Goal: Task Accomplishment & Management: Use online tool/utility

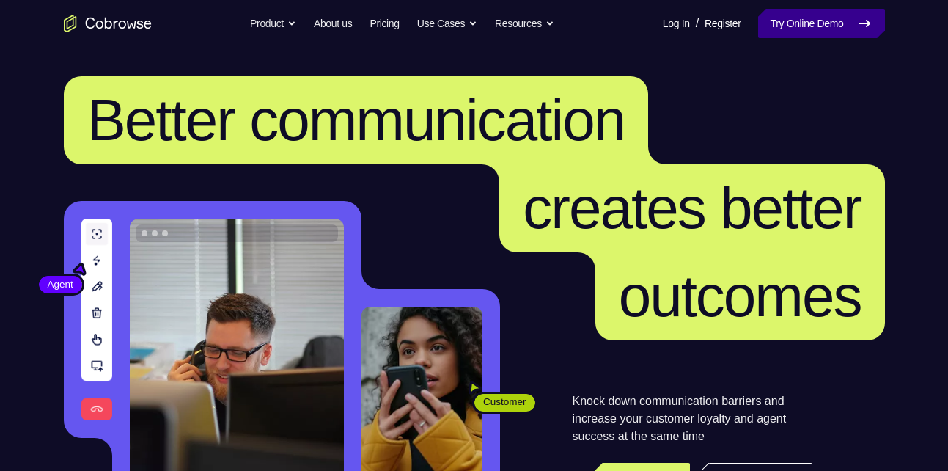
click at [809, 14] on link "Try Online Demo" at bounding box center [821, 23] width 126 height 29
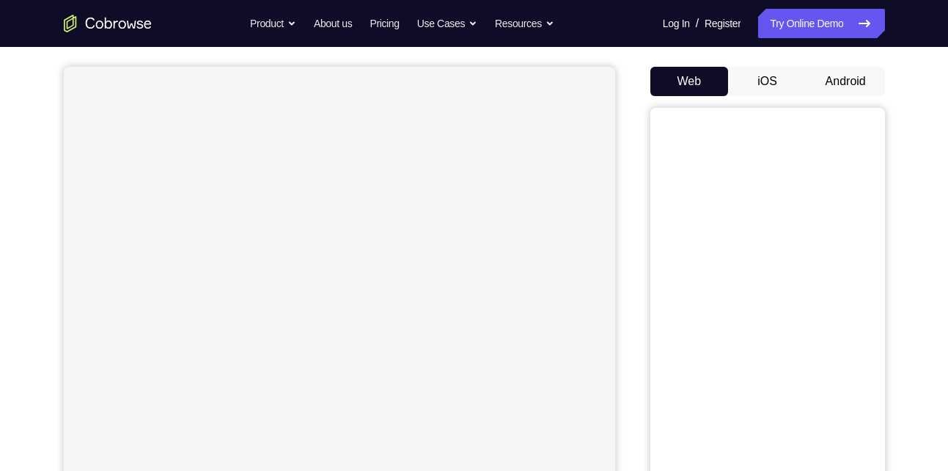
click at [866, 86] on button "Android" at bounding box center [845, 81] width 78 height 29
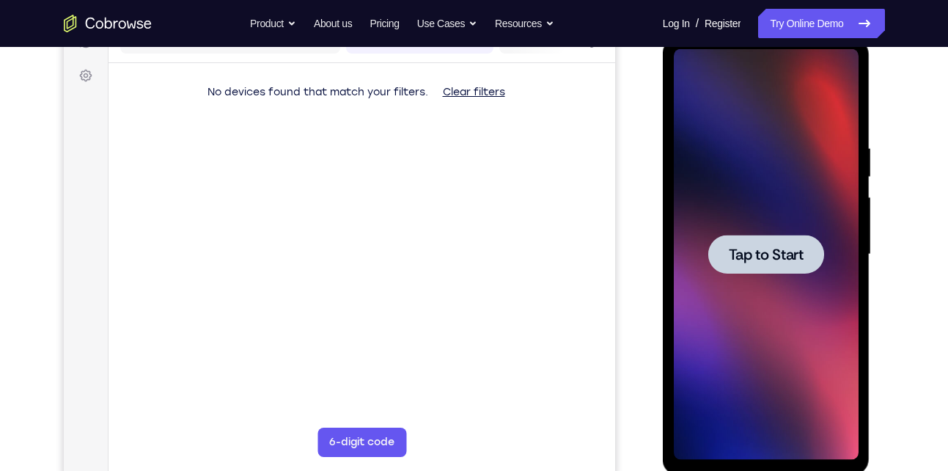
scroll to position [201, 0]
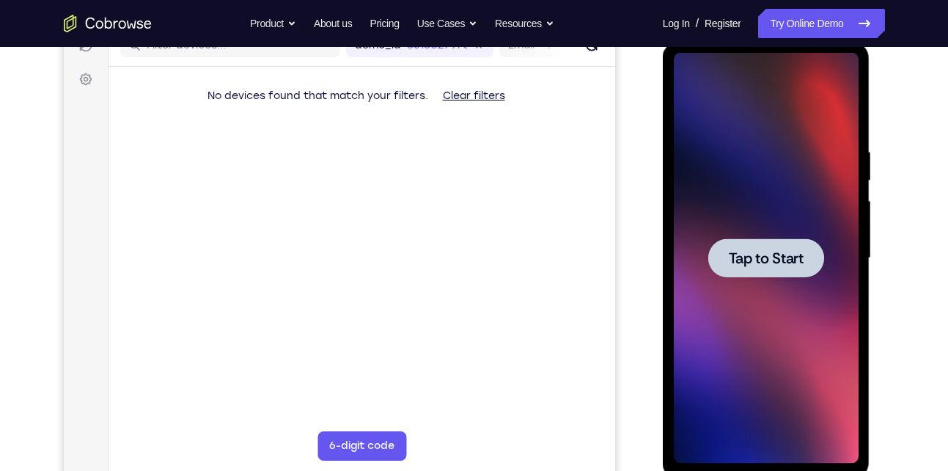
click at [789, 294] on div at bounding box center [766, 258] width 185 height 410
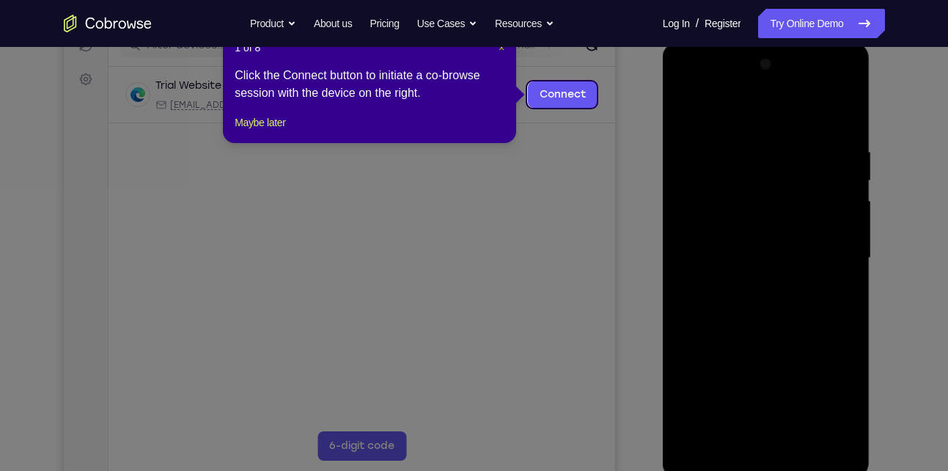
click at [502, 50] on span "×" at bounding box center [501, 48] width 6 height 12
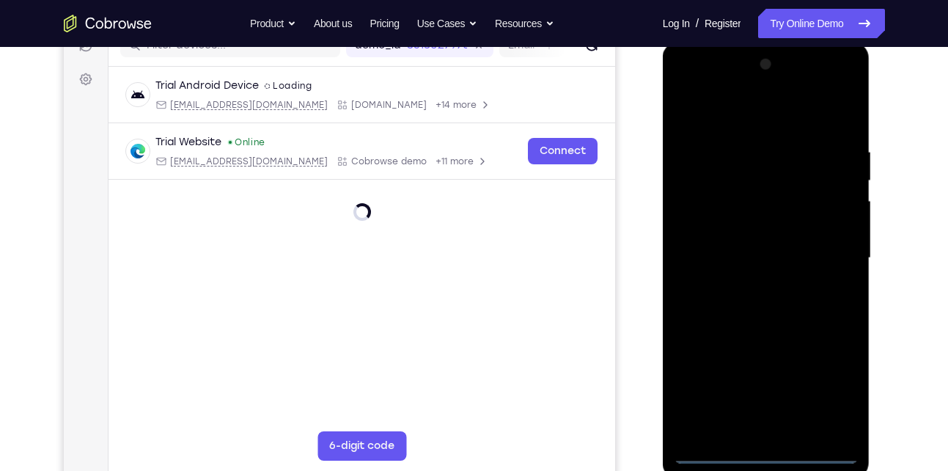
click at [765, 454] on div at bounding box center [766, 258] width 185 height 410
click at [838, 384] on div at bounding box center [766, 258] width 185 height 410
click at [685, 92] on div at bounding box center [766, 258] width 185 height 410
click at [827, 268] on div at bounding box center [766, 258] width 185 height 410
click at [749, 284] on div at bounding box center [766, 258] width 185 height 410
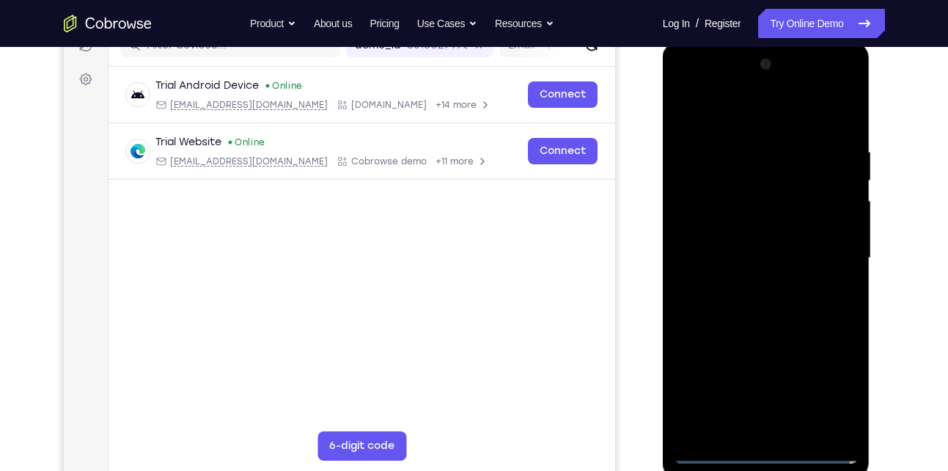
click at [718, 235] on div at bounding box center [766, 258] width 185 height 410
click at [756, 223] on div at bounding box center [766, 258] width 185 height 410
click at [786, 259] on div at bounding box center [766, 258] width 185 height 410
click at [774, 306] on div at bounding box center [766, 258] width 185 height 410
click at [819, 26] on link "Try Online Demo" at bounding box center [821, 23] width 126 height 29
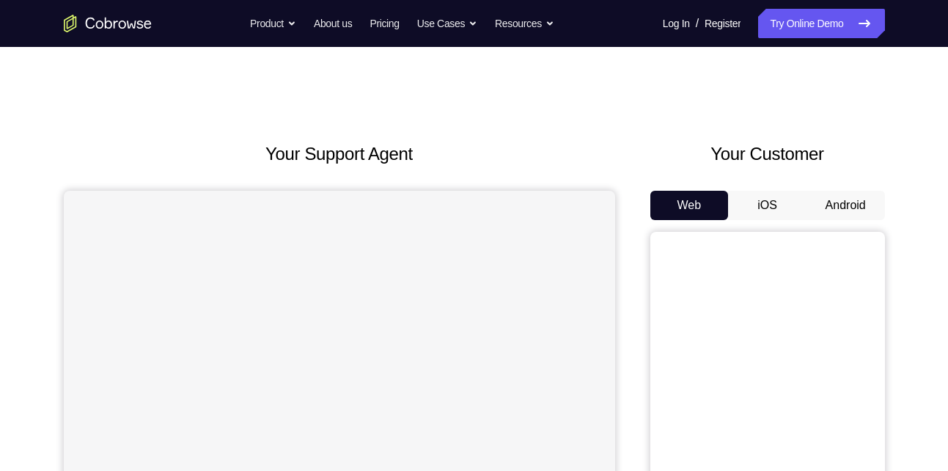
click at [833, 216] on button "Android" at bounding box center [845, 205] width 78 height 29
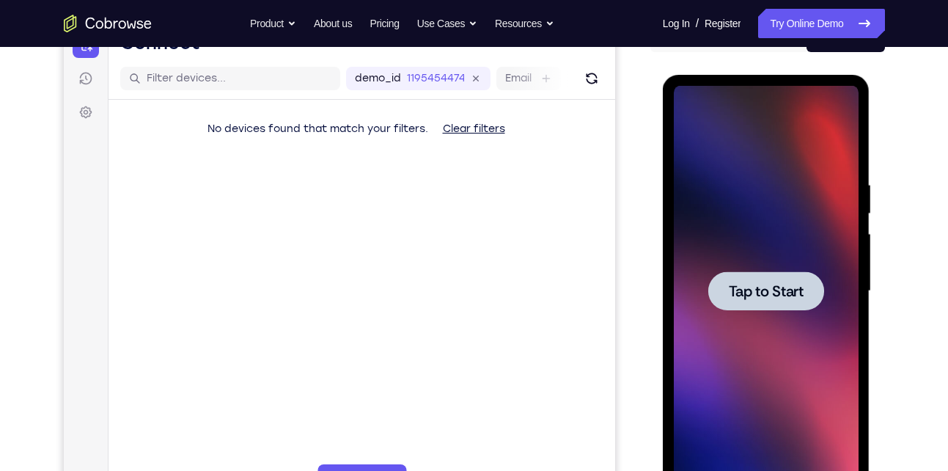
click at [800, 268] on div at bounding box center [766, 291] width 185 height 410
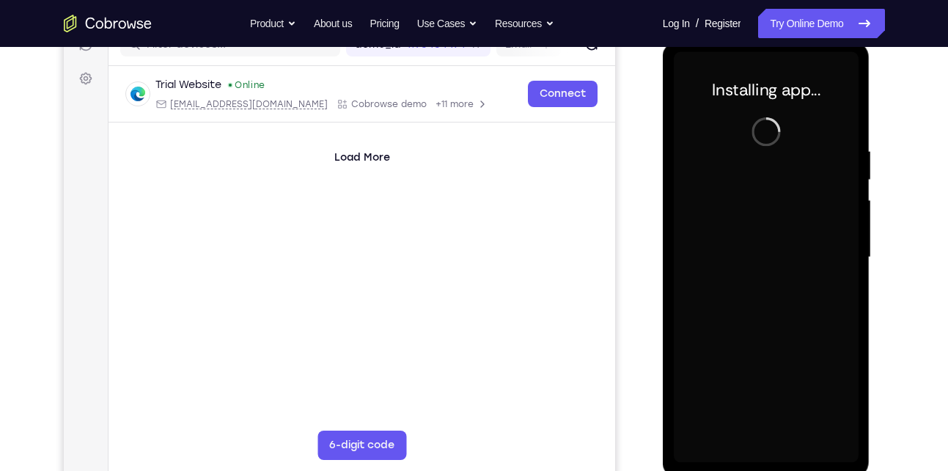
scroll to position [202, 0]
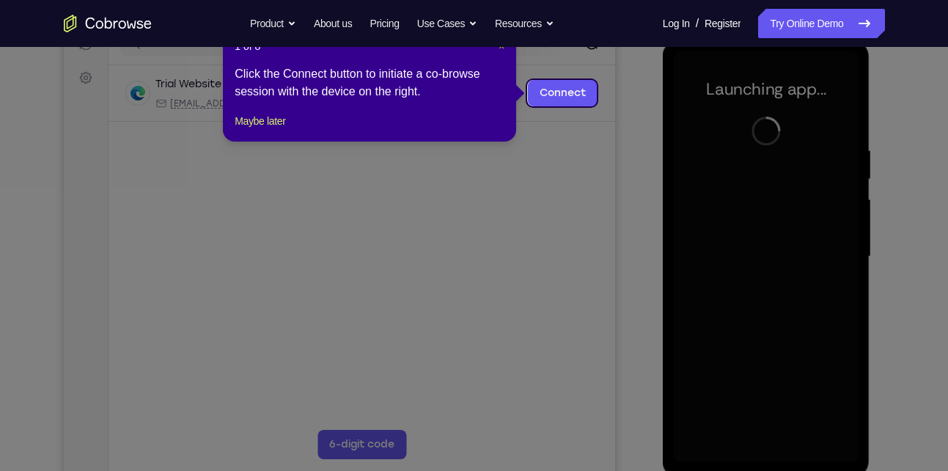
click at [502, 52] on button "×" at bounding box center [501, 46] width 6 height 15
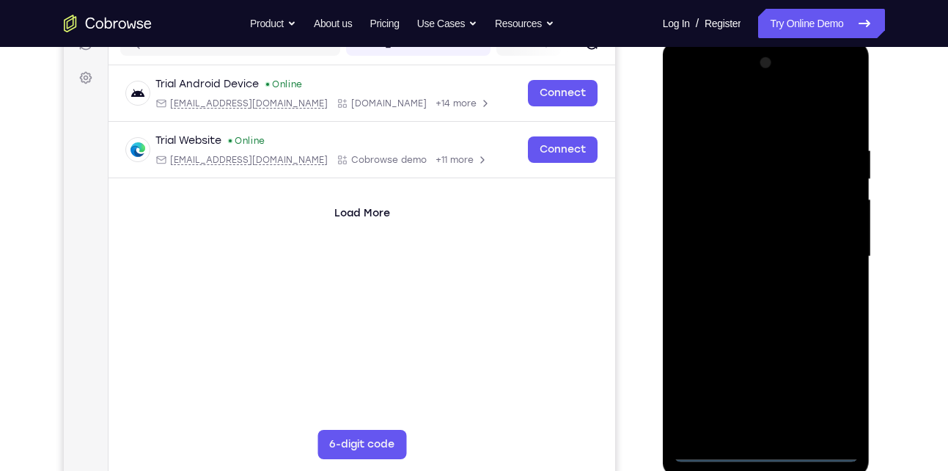
click at [769, 446] on div at bounding box center [766, 256] width 185 height 410
click at [833, 387] on div at bounding box center [766, 256] width 185 height 410
click at [686, 88] on div at bounding box center [766, 256] width 185 height 410
click at [690, 86] on div at bounding box center [766, 256] width 185 height 410
click at [831, 257] on div at bounding box center [766, 256] width 185 height 410
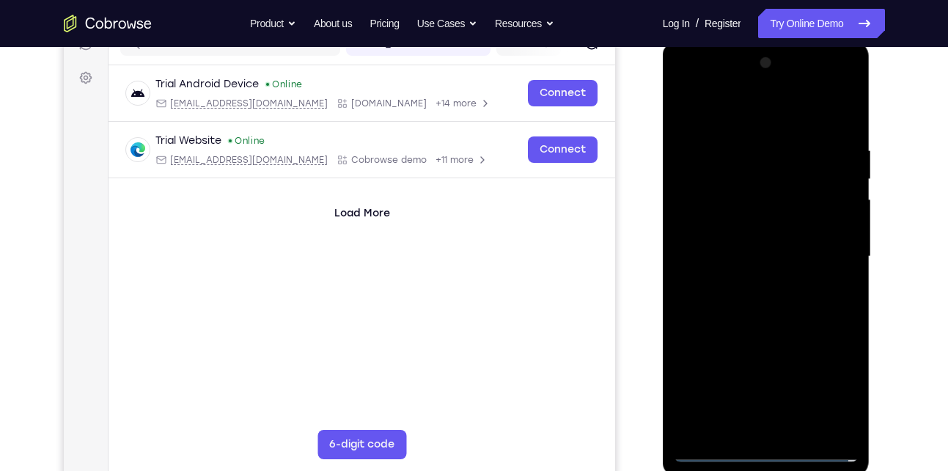
click at [751, 284] on div at bounding box center [766, 256] width 185 height 410
click at [752, 331] on div at bounding box center [766, 256] width 185 height 410
click at [774, 255] on div at bounding box center [766, 256] width 185 height 410
click at [735, 246] on div at bounding box center [766, 256] width 185 height 410
click at [745, 244] on div at bounding box center [766, 256] width 185 height 410
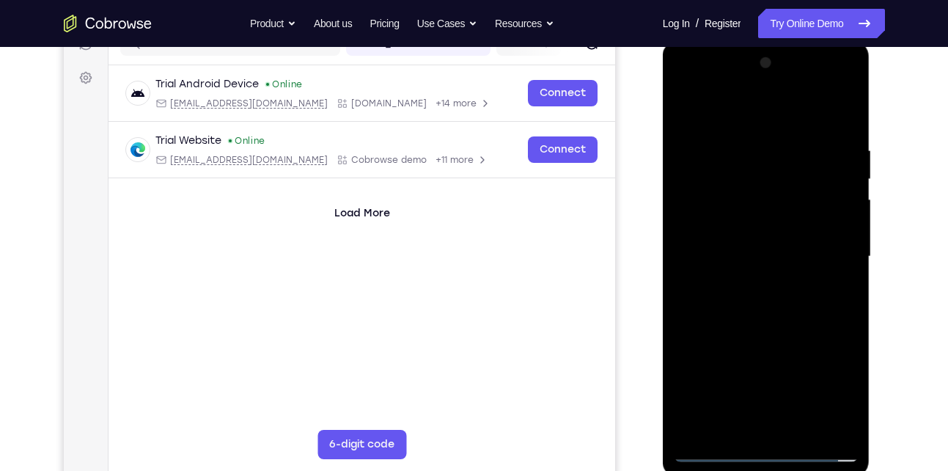
click at [716, 255] on div at bounding box center [766, 256] width 185 height 410
click at [726, 248] on div at bounding box center [766, 256] width 185 height 410
click at [754, 268] on div at bounding box center [766, 256] width 185 height 410
click at [803, 109] on div at bounding box center [766, 256] width 185 height 410
click at [773, 138] on div at bounding box center [766, 256] width 185 height 410
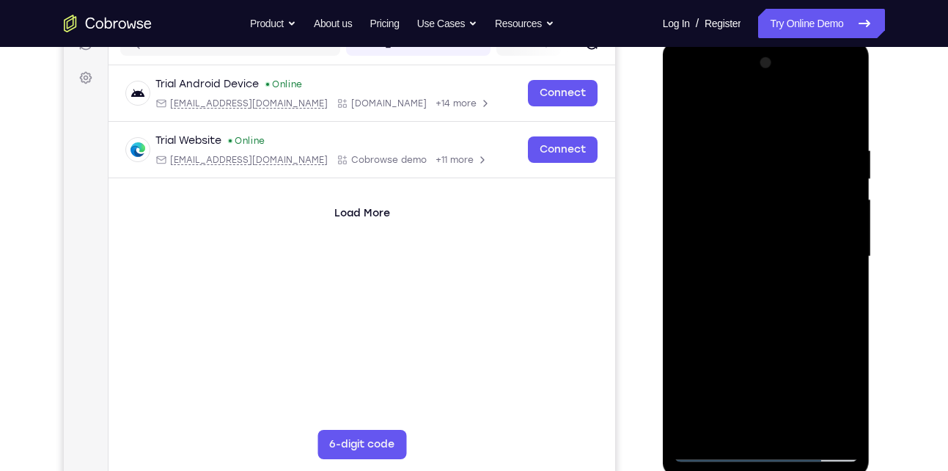
click at [765, 325] on div at bounding box center [766, 256] width 185 height 410
click at [811, 225] on div at bounding box center [766, 256] width 185 height 410
drag, startPoint x: 805, startPoint y: 350, endPoint x: 795, endPoint y: 171, distance: 179.8
click at [795, 171] on div at bounding box center [766, 256] width 185 height 410
click at [757, 430] on div at bounding box center [766, 256] width 185 height 410
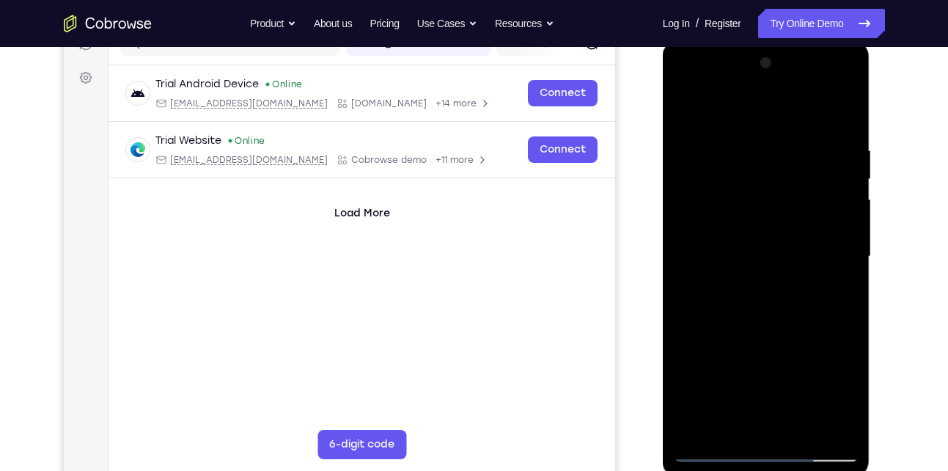
click at [699, 218] on div at bounding box center [766, 256] width 185 height 410
click at [712, 232] on div at bounding box center [766, 256] width 185 height 410
click at [759, 292] on div at bounding box center [766, 256] width 185 height 410
click at [749, 218] on div at bounding box center [766, 256] width 185 height 410
click at [752, 180] on div at bounding box center [766, 256] width 185 height 410
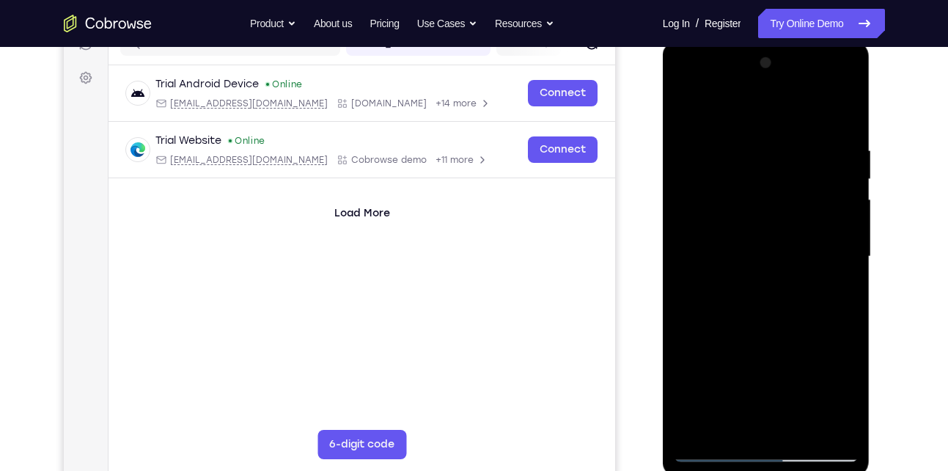
click at [752, 180] on div at bounding box center [766, 256] width 185 height 410
click at [685, 105] on div at bounding box center [766, 256] width 185 height 410
click at [767, 317] on div at bounding box center [766, 256] width 185 height 410
click at [847, 106] on div at bounding box center [766, 256] width 185 height 410
click at [685, 106] on div at bounding box center [766, 256] width 185 height 410
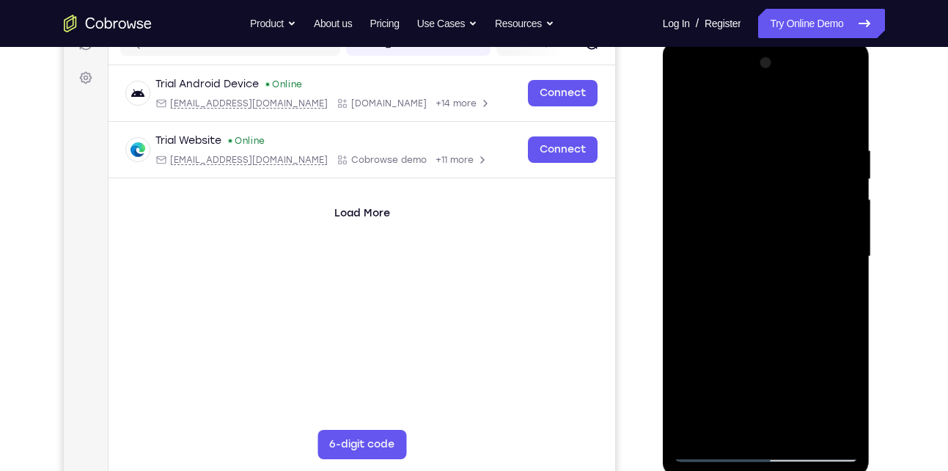
click at [680, 78] on div at bounding box center [766, 256] width 185 height 410
click at [706, 209] on div at bounding box center [766, 256] width 185 height 410
click at [809, 125] on div at bounding box center [766, 256] width 185 height 410
click at [686, 110] on div at bounding box center [766, 256] width 185 height 410
drag, startPoint x: 795, startPoint y: 345, endPoint x: 809, endPoint y: 173, distance: 172.8
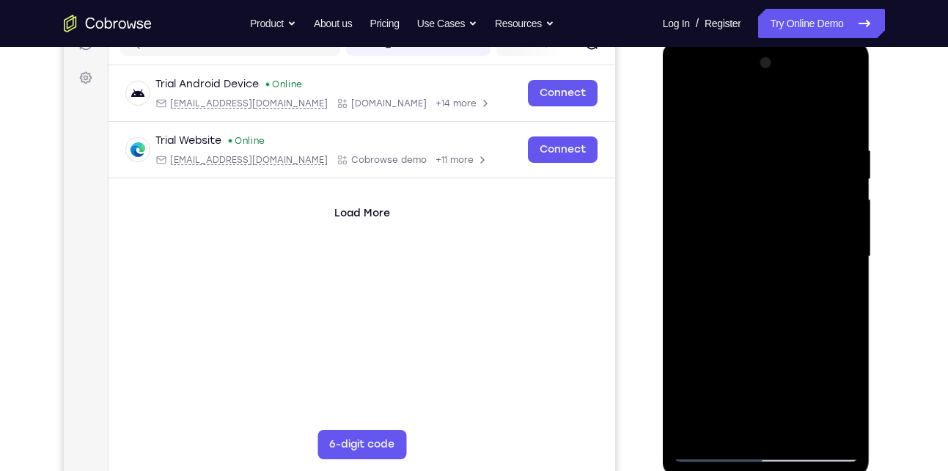
click at [809, 173] on div at bounding box center [766, 256] width 185 height 410
drag, startPoint x: 800, startPoint y: 367, endPoint x: 817, endPoint y: 135, distance: 232.2
click at [817, 135] on div at bounding box center [766, 256] width 185 height 410
drag, startPoint x: 806, startPoint y: 390, endPoint x: 811, endPoint y: 154, distance: 236.1
click at [811, 154] on div at bounding box center [766, 256] width 185 height 410
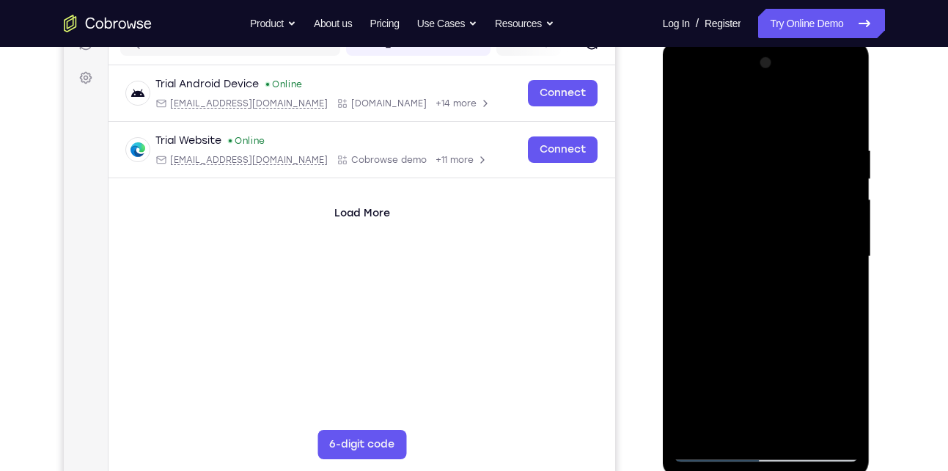
drag, startPoint x: 800, startPoint y: 394, endPoint x: 798, endPoint y: 160, distance: 234.6
click at [798, 160] on div at bounding box center [766, 256] width 185 height 410
drag, startPoint x: 790, startPoint y: 383, endPoint x: 790, endPoint y: 183, distance: 200.8
click at [790, 183] on div at bounding box center [766, 256] width 185 height 410
drag, startPoint x: 799, startPoint y: 369, endPoint x: 795, endPoint y: 153, distance: 216.3
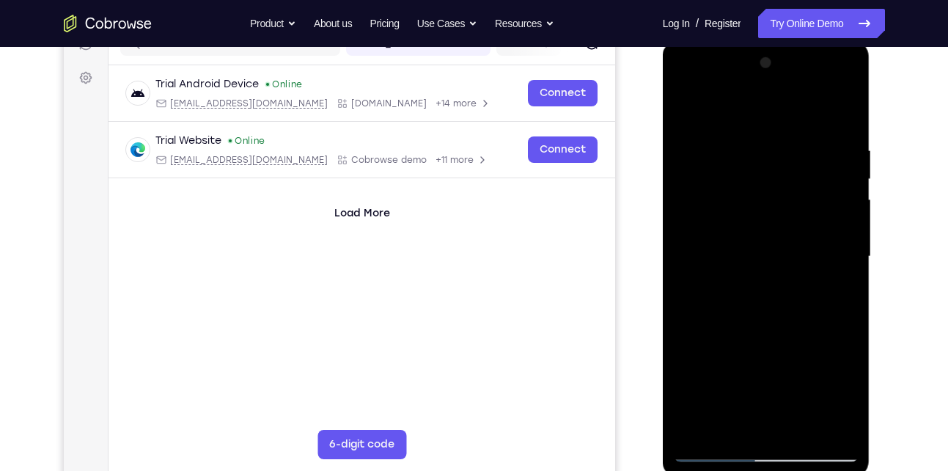
click at [795, 153] on div at bounding box center [766, 256] width 185 height 410
drag, startPoint x: 792, startPoint y: 371, endPoint x: 789, endPoint y: 134, distance: 236.8
click at [789, 134] on div at bounding box center [766, 256] width 185 height 410
drag, startPoint x: 778, startPoint y: 386, endPoint x: 760, endPoint y: 135, distance: 251.3
click at [760, 135] on div at bounding box center [766, 256] width 185 height 410
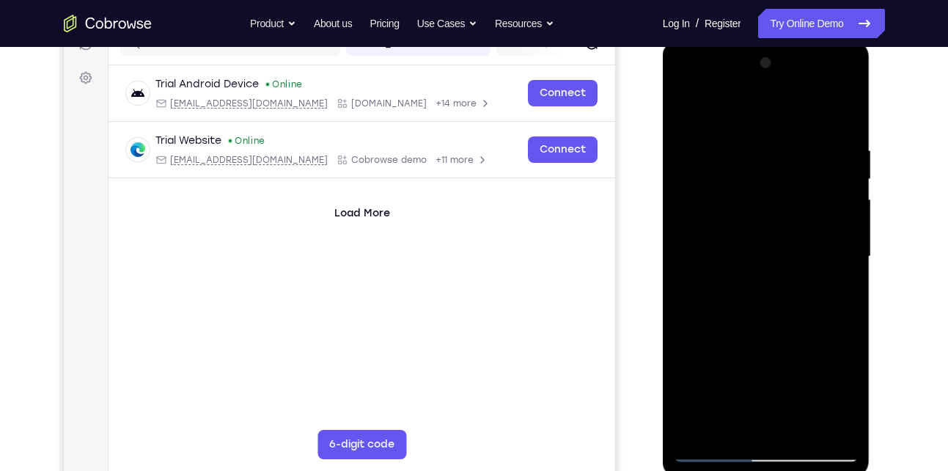
drag, startPoint x: 776, startPoint y: 348, endPoint x: 770, endPoint y: 167, distance: 181.1
click at [770, 167] on div at bounding box center [766, 256] width 185 height 410
drag, startPoint x: 764, startPoint y: 416, endPoint x: 768, endPoint y: 194, distance: 222.2
click at [768, 194] on div at bounding box center [766, 256] width 185 height 410
drag, startPoint x: 781, startPoint y: 382, endPoint x: 792, endPoint y: 99, distance: 283.2
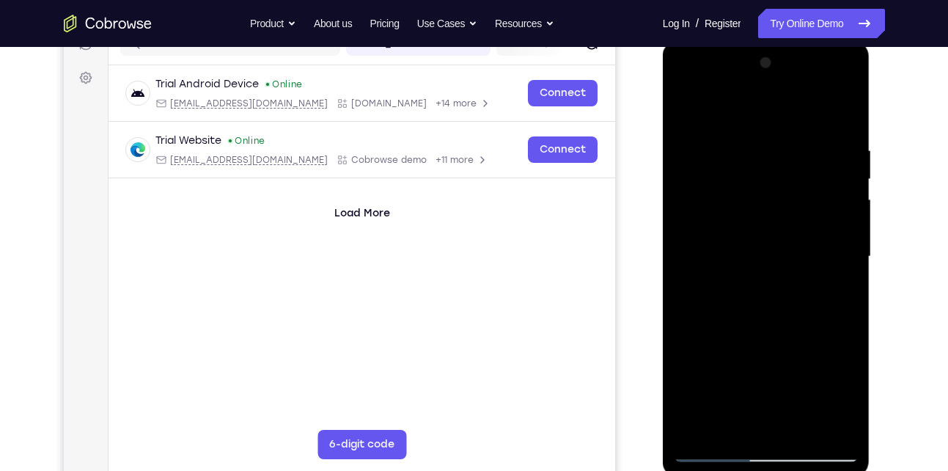
click at [792, 99] on div at bounding box center [766, 256] width 185 height 410
drag, startPoint x: 764, startPoint y: 388, endPoint x: 755, endPoint y: 141, distance: 247.2
click at [755, 141] on div at bounding box center [766, 256] width 185 height 410
drag, startPoint x: 767, startPoint y: 359, endPoint x: 754, endPoint y: 119, distance: 240.8
click at [754, 119] on div at bounding box center [766, 256] width 185 height 410
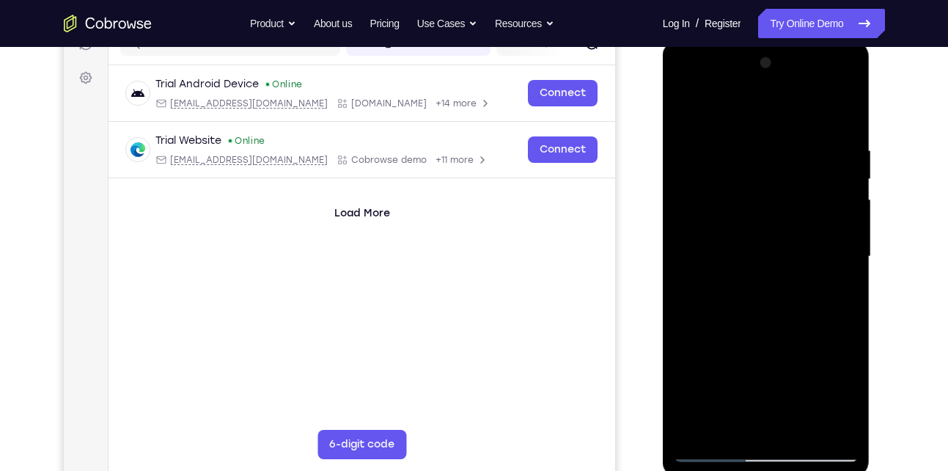
drag, startPoint x: 763, startPoint y: 355, endPoint x: 769, endPoint y: 136, distance: 218.5
click at [769, 136] on div at bounding box center [766, 256] width 185 height 410
drag, startPoint x: 777, startPoint y: 367, endPoint x: 776, endPoint y: 152, distance: 214.8
click at [776, 152] on div at bounding box center [766, 256] width 185 height 410
click at [743, 227] on div at bounding box center [766, 256] width 185 height 410
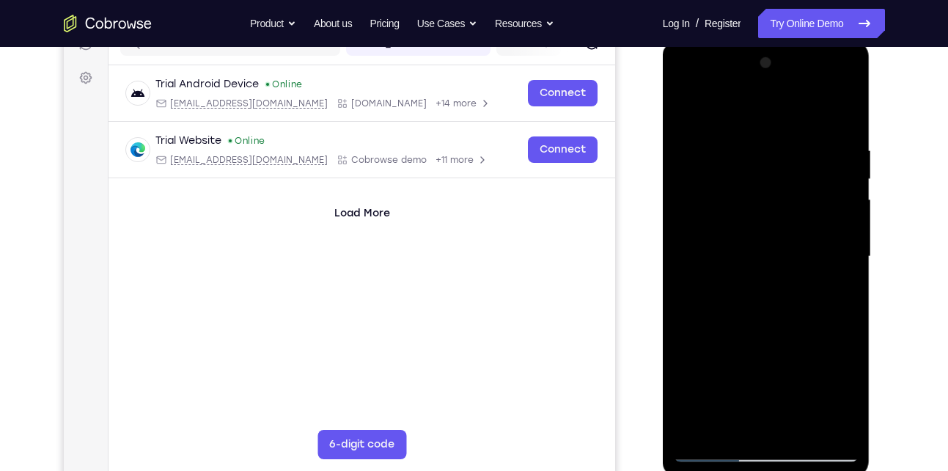
click at [839, 185] on div at bounding box center [766, 256] width 185 height 410
click at [738, 302] on div at bounding box center [766, 256] width 185 height 410
click at [770, 267] on div at bounding box center [766, 256] width 185 height 410
click at [684, 106] on div at bounding box center [766, 256] width 185 height 410
drag, startPoint x: 768, startPoint y: 369, endPoint x: 784, endPoint y: 137, distance: 232.2
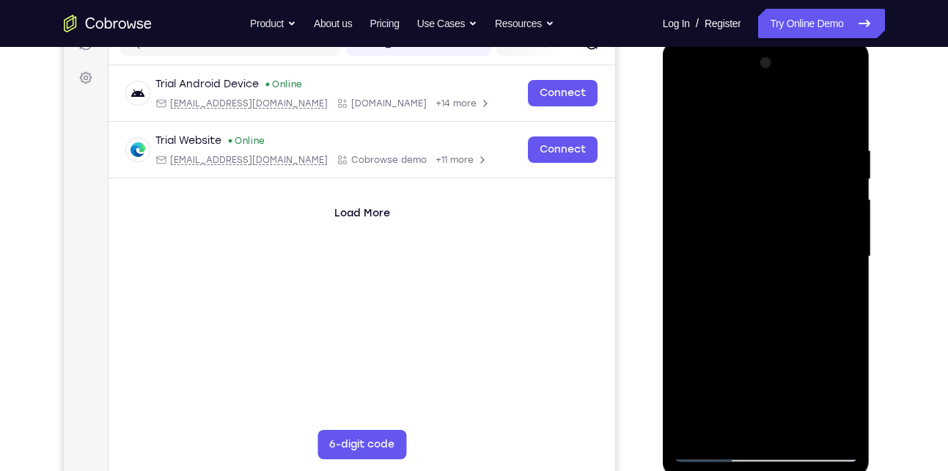
click at [784, 137] on div at bounding box center [766, 256] width 185 height 410
drag, startPoint x: 780, startPoint y: 376, endPoint x: 777, endPoint y: 171, distance: 205.3
click at [777, 171] on div at bounding box center [766, 256] width 185 height 410
drag, startPoint x: 781, startPoint y: 361, endPoint x: 768, endPoint y: 174, distance: 186.7
click at [768, 174] on div at bounding box center [766, 256] width 185 height 410
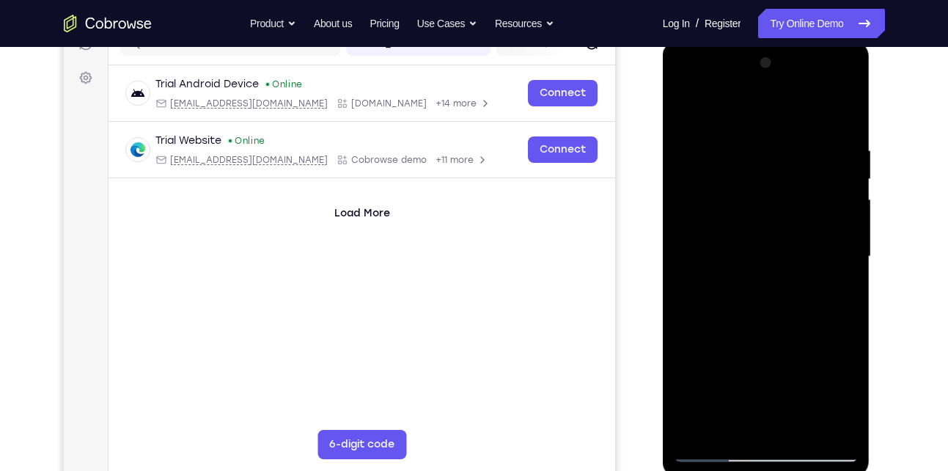
drag, startPoint x: 764, startPoint y: 373, endPoint x: 763, endPoint y: 172, distance: 200.9
click at [763, 172] on div at bounding box center [766, 256] width 185 height 410
drag, startPoint x: 773, startPoint y: 317, endPoint x: 776, endPoint y: 166, distance: 151.8
click at [776, 166] on div at bounding box center [766, 256] width 185 height 410
drag, startPoint x: 773, startPoint y: 335, endPoint x: 776, endPoint y: 149, distance: 186.2
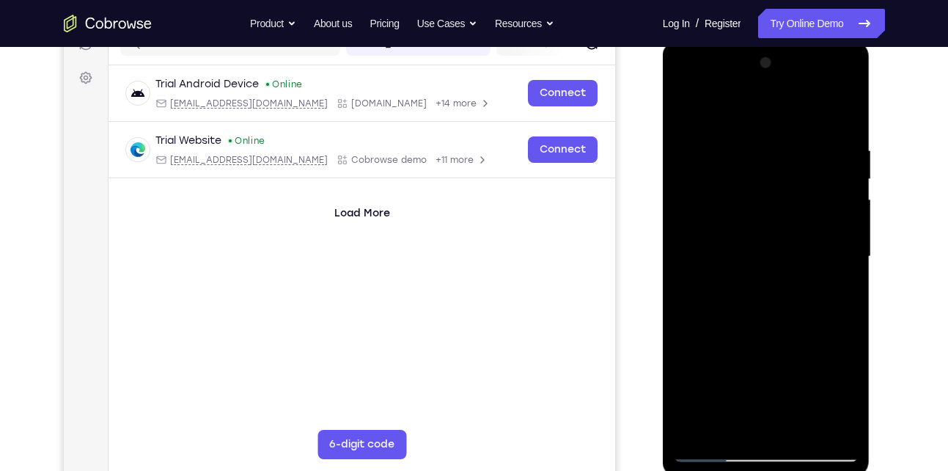
click at [776, 149] on div at bounding box center [766, 256] width 185 height 410
drag, startPoint x: 755, startPoint y: 339, endPoint x: 762, endPoint y: 164, distance: 174.6
click at [762, 164] on div at bounding box center [766, 256] width 185 height 410
drag, startPoint x: 763, startPoint y: 378, endPoint x: 763, endPoint y: 235, distance: 142.9
click at [763, 235] on div at bounding box center [766, 256] width 185 height 410
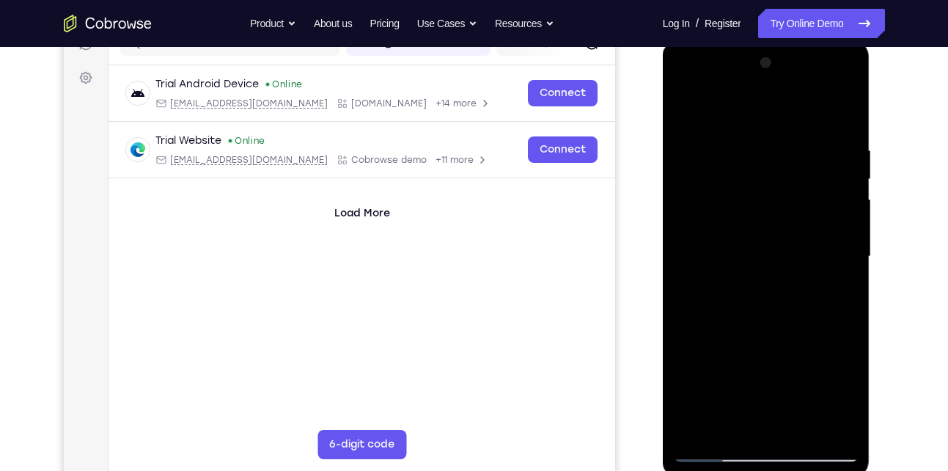
drag, startPoint x: 770, startPoint y: 374, endPoint x: 784, endPoint y: 162, distance: 212.4
click at [784, 162] on div at bounding box center [766, 256] width 185 height 410
drag, startPoint x: 757, startPoint y: 385, endPoint x: 763, endPoint y: 128, distance: 257.4
click at [763, 128] on div at bounding box center [766, 256] width 185 height 410
click at [686, 84] on div at bounding box center [766, 256] width 185 height 410
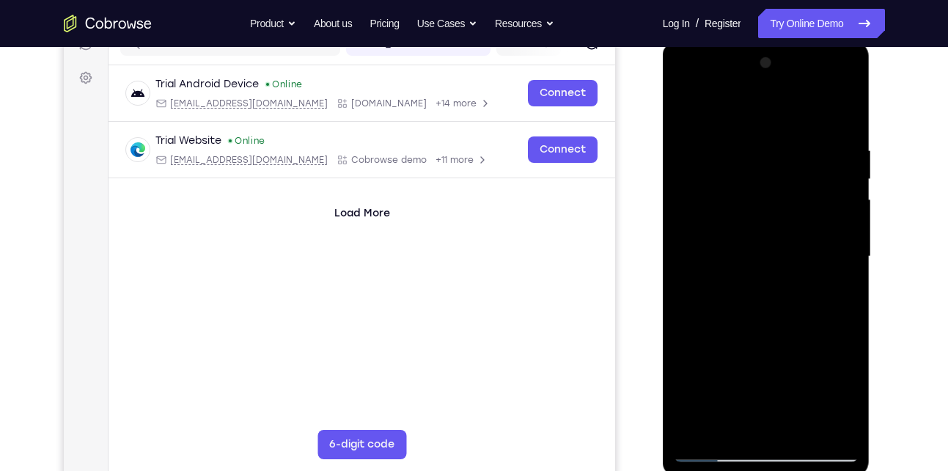
click at [749, 224] on div at bounding box center [766, 256] width 185 height 410
click at [846, 89] on div at bounding box center [766, 256] width 185 height 410
click at [799, 359] on div at bounding box center [766, 256] width 185 height 410
click at [776, 314] on div at bounding box center [766, 256] width 185 height 410
click at [834, 287] on div at bounding box center [766, 256] width 185 height 410
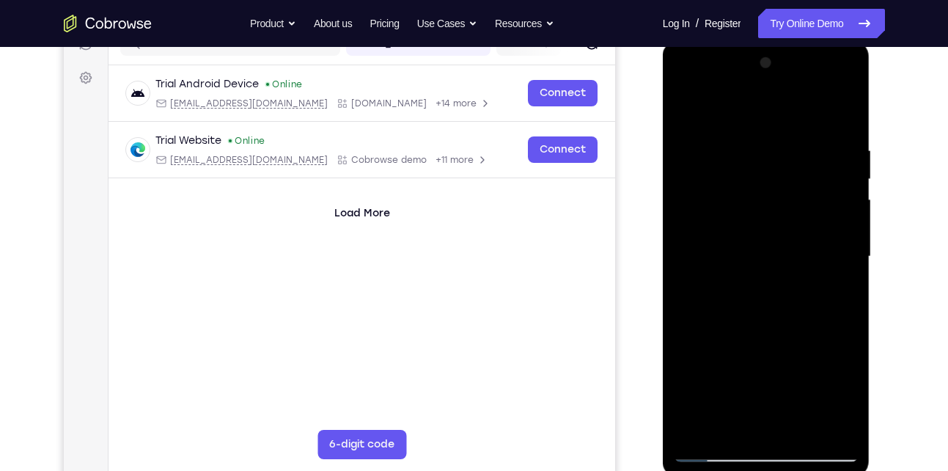
click at [699, 104] on div at bounding box center [766, 256] width 185 height 410
click at [724, 114] on div at bounding box center [766, 256] width 185 height 410
click at [850, 91] on div at bounding box center [766, 256] width 185 height 410
click at [807, 361] on div at bounding box center [766, 256] width 185 height 410
drag, startPoint x: 799, startPoint y: 370, endPoint x: 781, endPoint y: 88, distance: 282.8
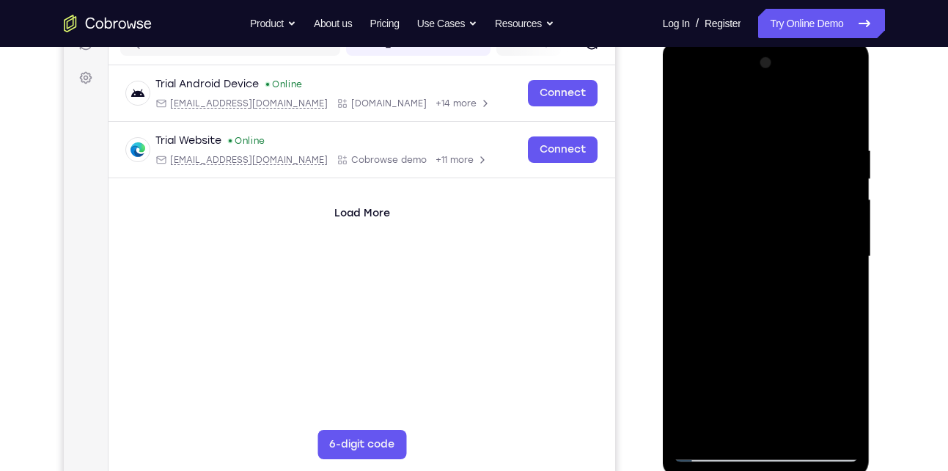
click at [781, 88] on div at bounding box center [766, 256] width 185 height 410
drag, startPoint x: 763, startPoint y: 369, endPoint x: 766, endPoint y: 80, distance: 289.6
click at [766, 80] on div at bounding box center [766, 256] width 185 height 410
drag, startPoint x: 776, startPoint y: 368, endPoint x: 756, endPoint y: 70, distance: 298.3
click at [756, 70] on div at bounding box center [766, 256] width 185 height 410
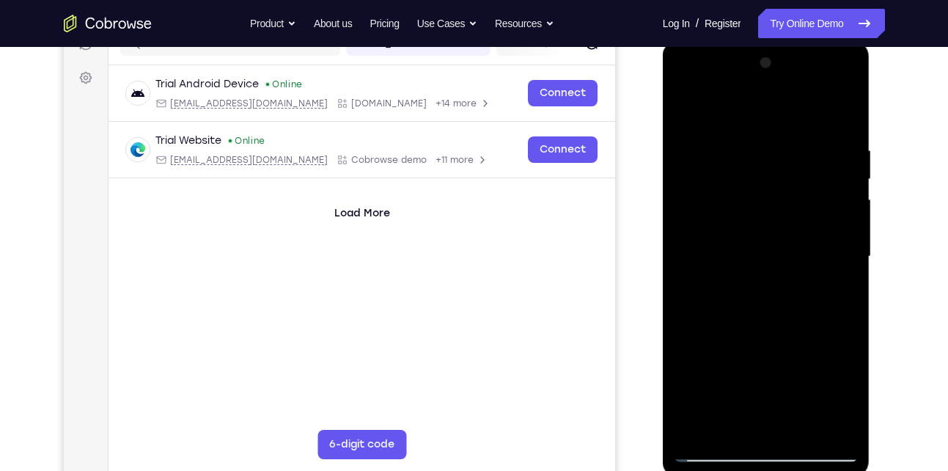
drag, startPoint x: 775, startPoint y: 357, endPoint x: 773, endPoint y: 87, distance: 269.8
click at [773, 87] on div at bounding box center [766, 256] width 185 height 410
drag, startPoint x: 789, startPoint y: 336, endPoint x: 783, endPoint y: 129, distance: 207.5
click at [783, 129] on div at bounding box center [766, 256] width 185 height 410
click at [684, 87] on div at bounding box center [766, 256] width 185 height 410
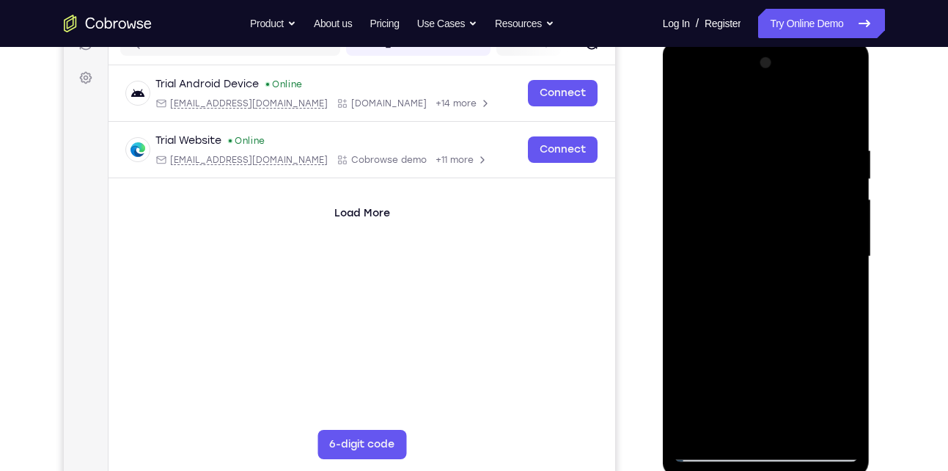
click at [702, 207] on div at bounding box center [766, 256] width 185 height 410
click at [789, 139] on div at bounding box center [766, 256] width 185 height 410
click at [825, 430] on div at bounding box center [766, 256] width 185 height 410
click at [829, 244] on div at bounding box center [766, 256] width 185 height 410
click at [820, 423] on div at bounding box center [766, 256] width 185 height 410
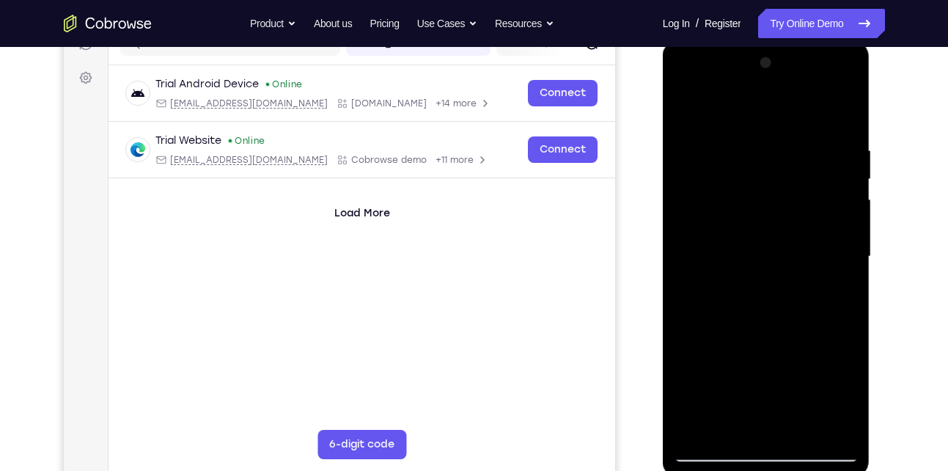
click at [826, 284] on div at bounding box center [766, 256] width 185 height 410
